Goal: Navigation & Orientation: Find specific page/section

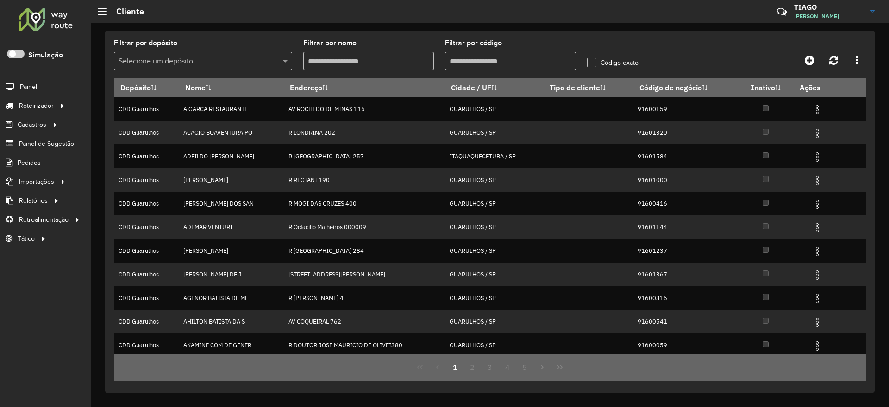
click at [22, 10] on div at bounding box center [46, 19] width 56 height 24
